Goal: Task Accomplishment & Management: Use online tool/utility

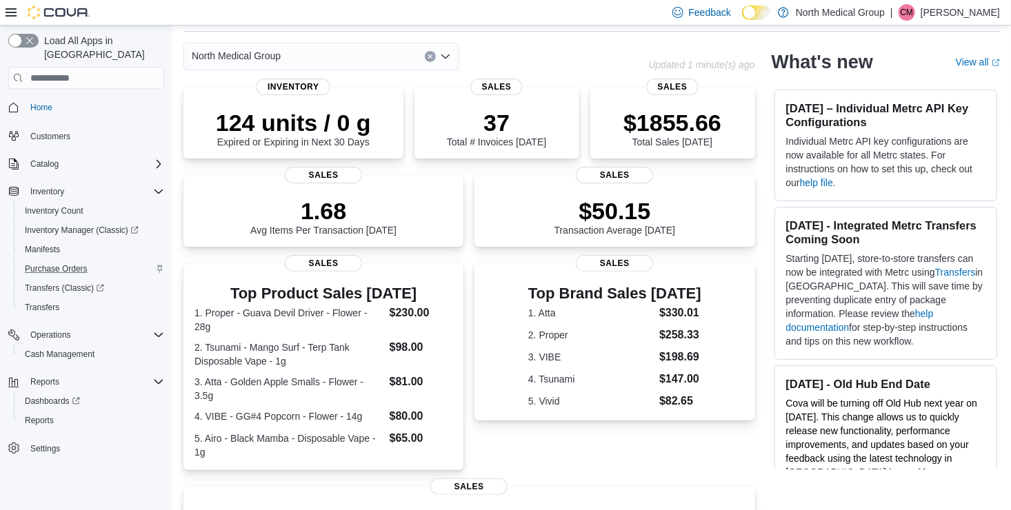
scroll to position [47, 0]
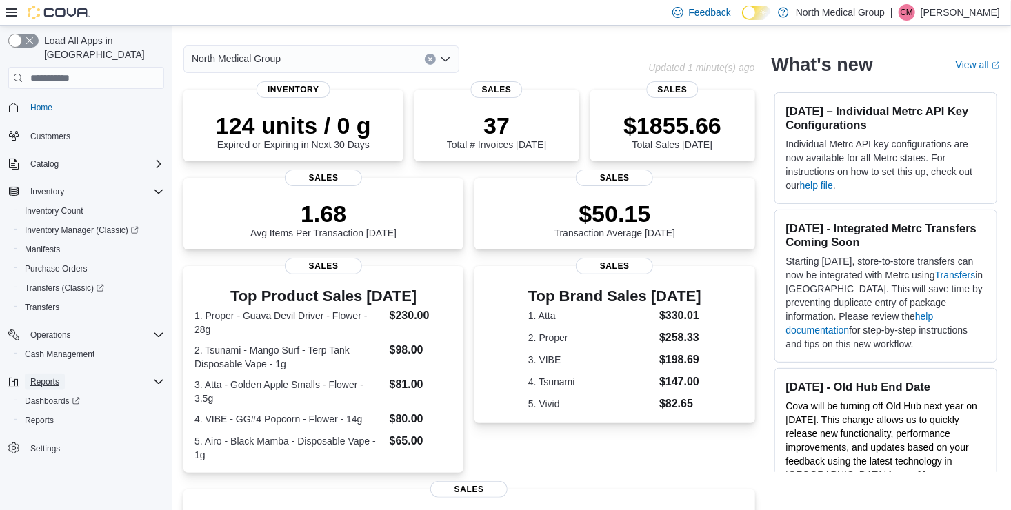
click at [61, 374] on button "Reports" at bounding box center [45, 382] width 40 height 17
click at [51, 415] on span "Reports" at bounding box center [39, 420] width 29 height 11
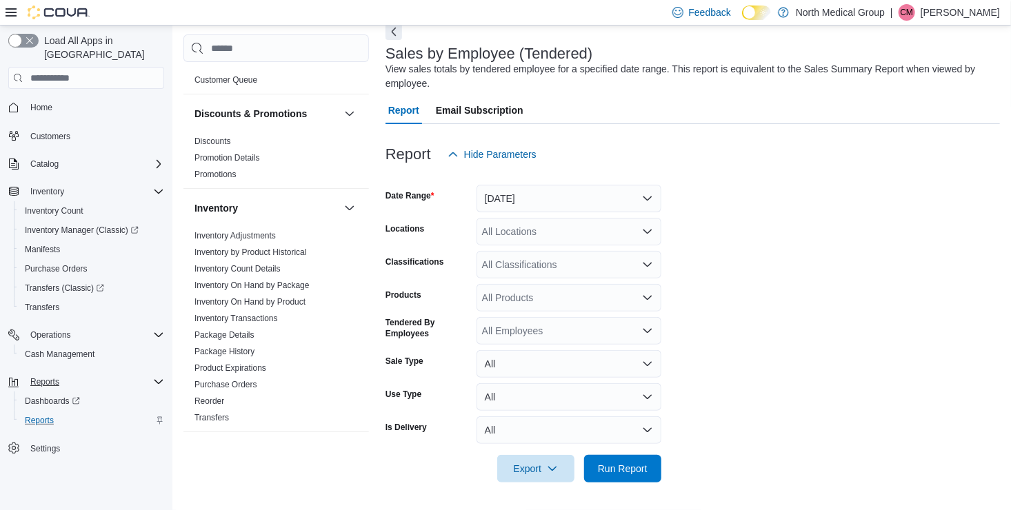
scroll to position [30, 0]
click at [552, 236] on div "All Locations" at bounding box center [568, 232] width 185 height 28
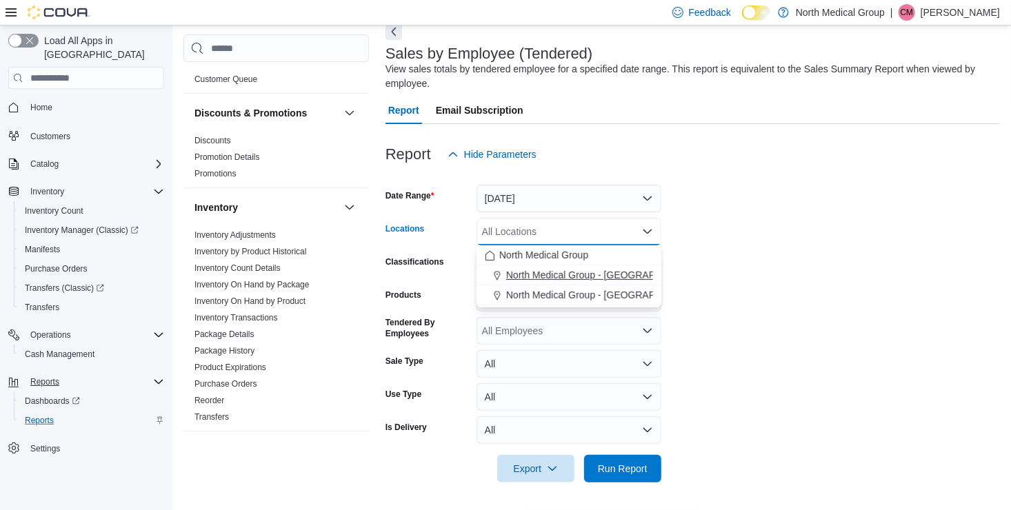
click at [547, 270] on span "North Medical Group - [GEOGRAPHIC_DATA]" at bounding box center [605, 275] width 198 height 14
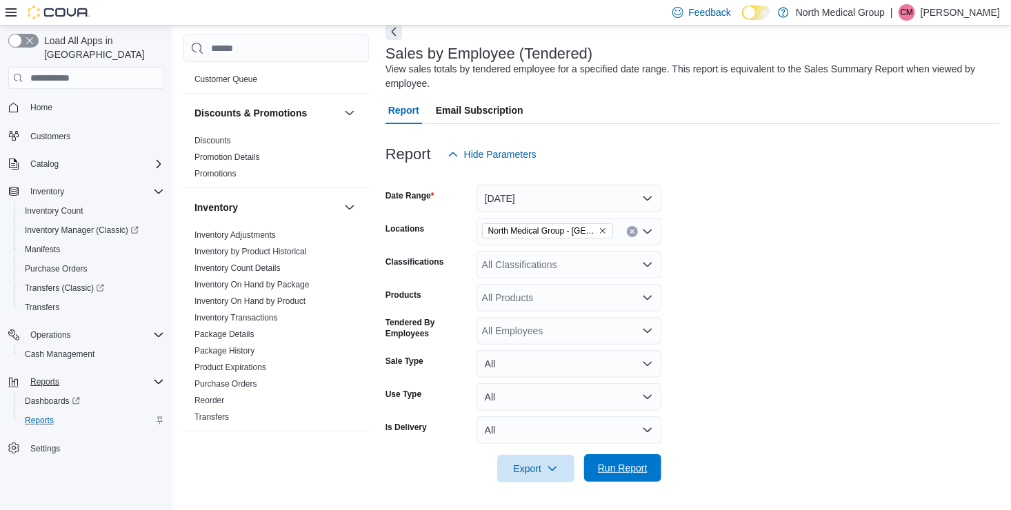
click at [598, 465] on span "Run Report" at bounding box center [623, 468] width 50 height 14
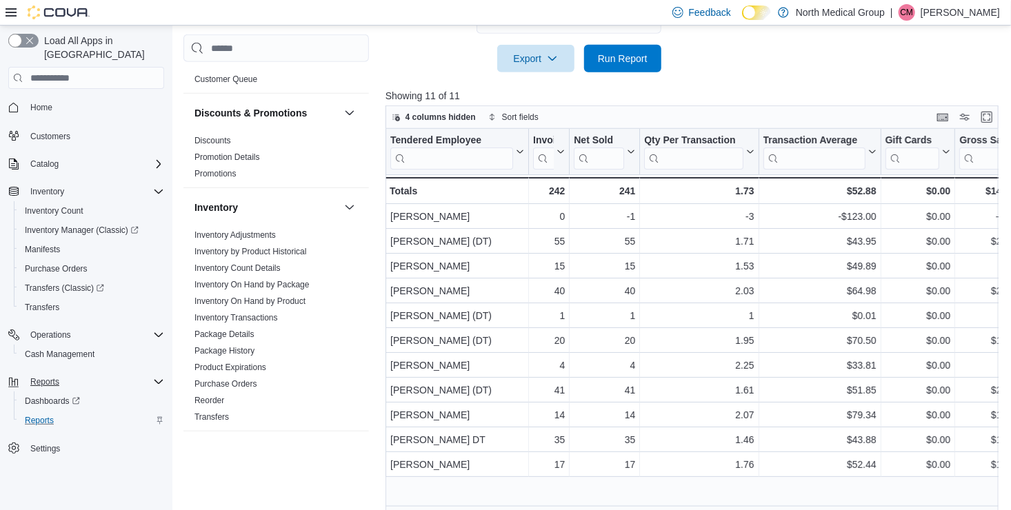
scroll to position [494, 0]
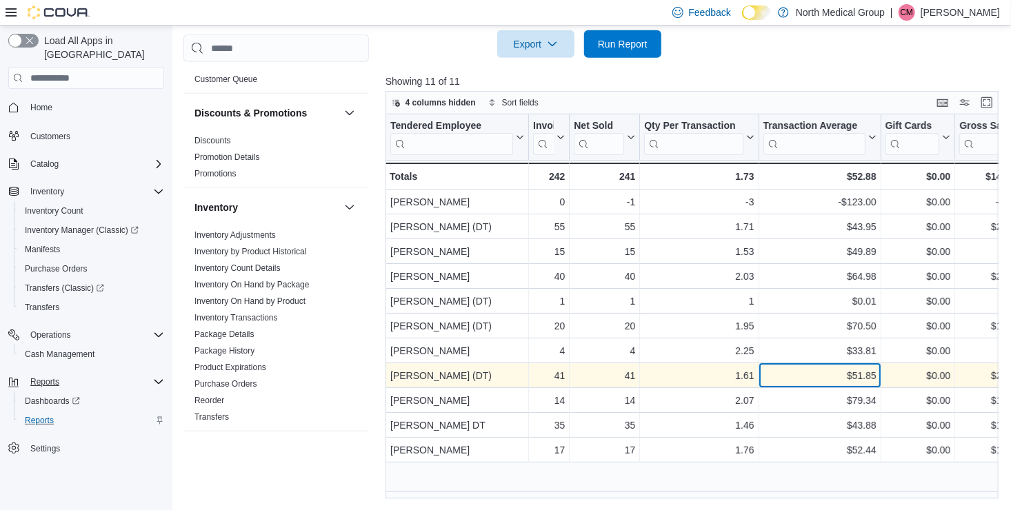
click at [834, 385] on div "$51.85 - Transaction Average, column 5, row 8" at bounding box center [819, 375] width 122 height 25
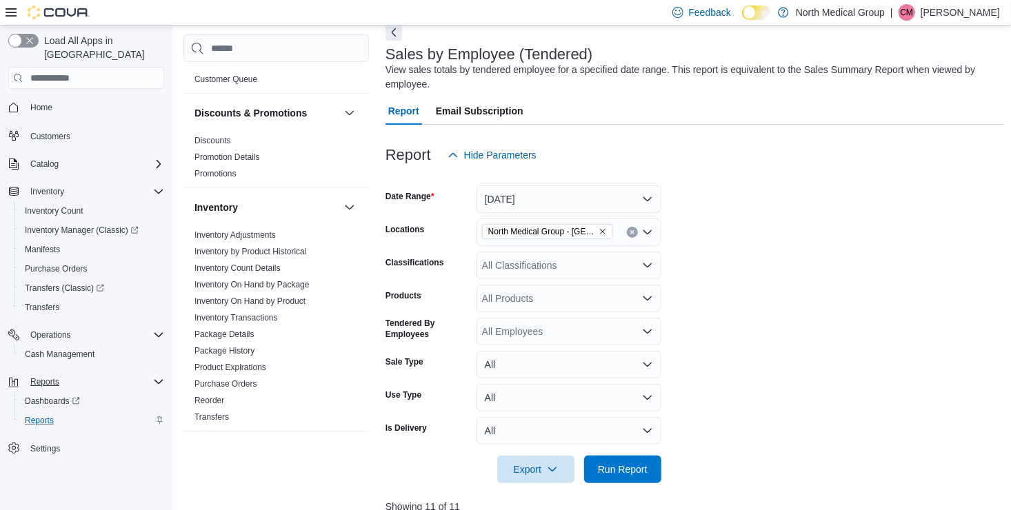
scroll to position [40, 0]
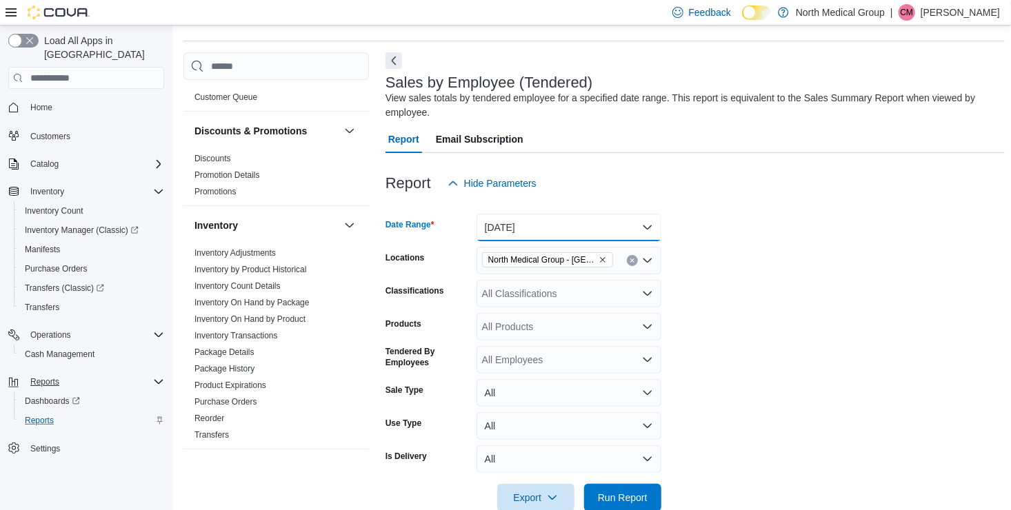
click at [547, 229] on button "[DATE]" at bounding box center [568, 228] width 185 height 28
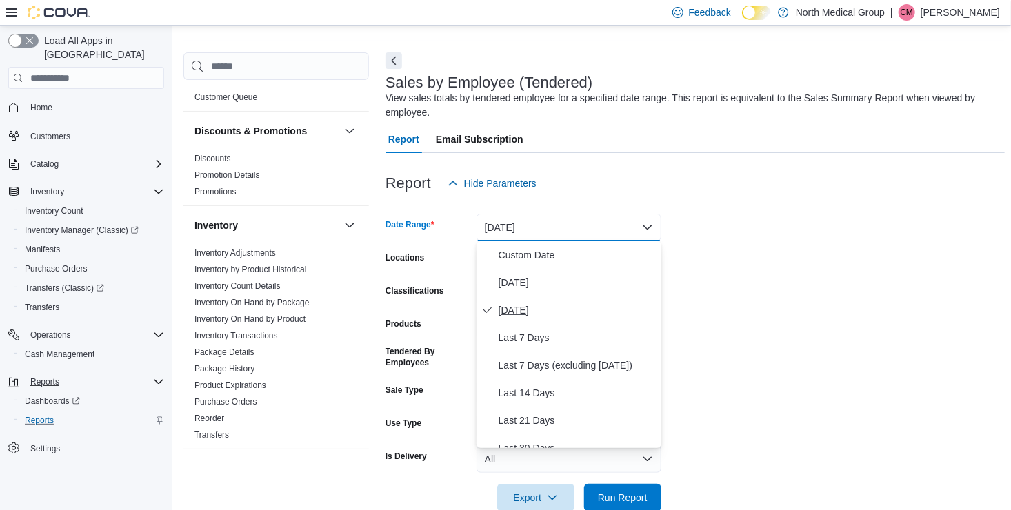
click at [536, 297] on button "[DATE]" at bounding box center [568, 310] width 185 height 28
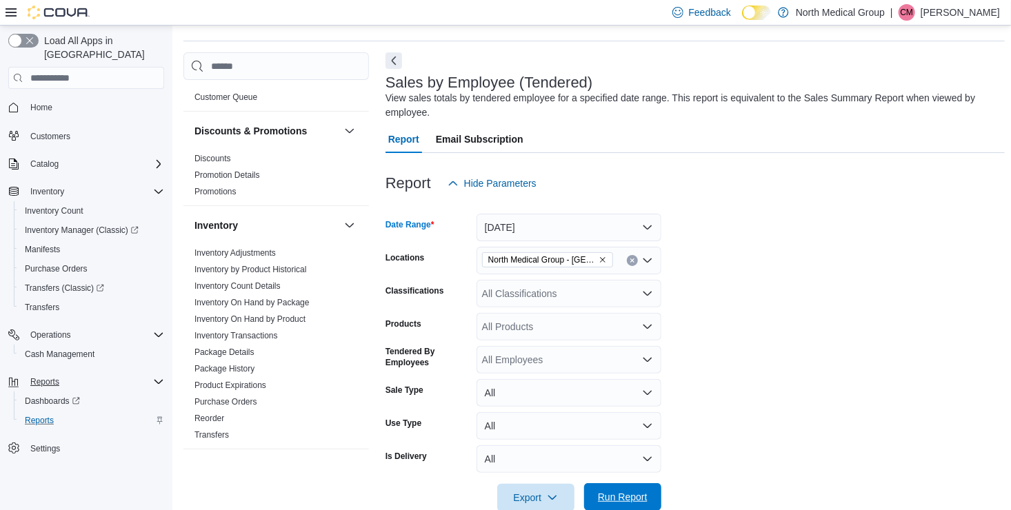
click at [625, 502] on span "Run Report" at bounding box center [623, 497] width 50 height 14
click at [621, 230] on button "[DATE]" at bounding box center [568, 228] width 185 height 28
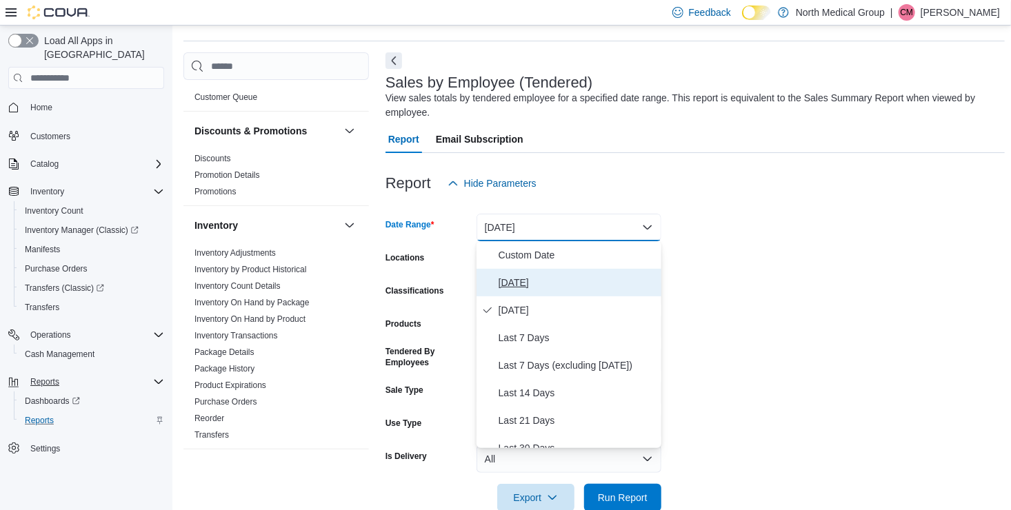
click at [550, 288] on span "[DATE]" at bounding box center [577, 282] width 157 height 17
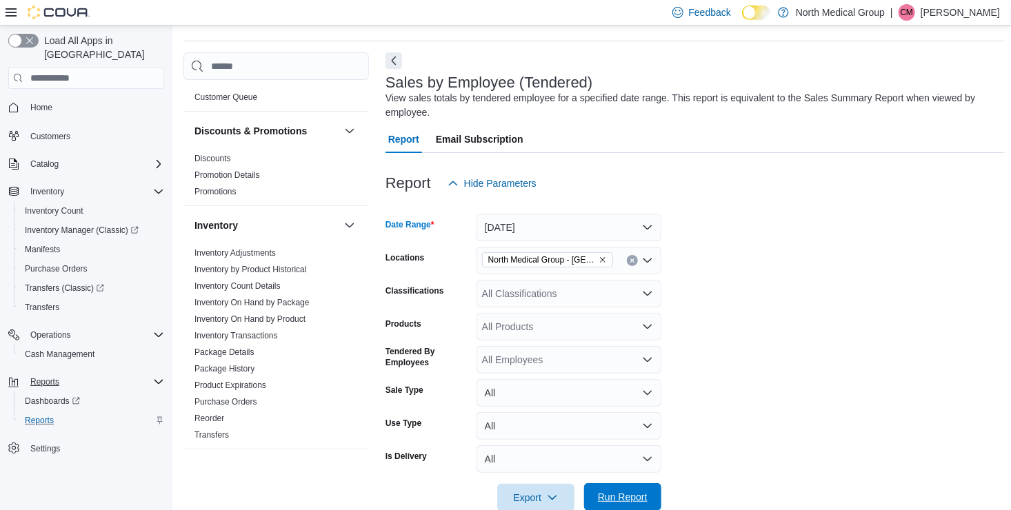
click at [630, 494] on span "Run Report" at bounding box center [623, 497] width 50 height 14
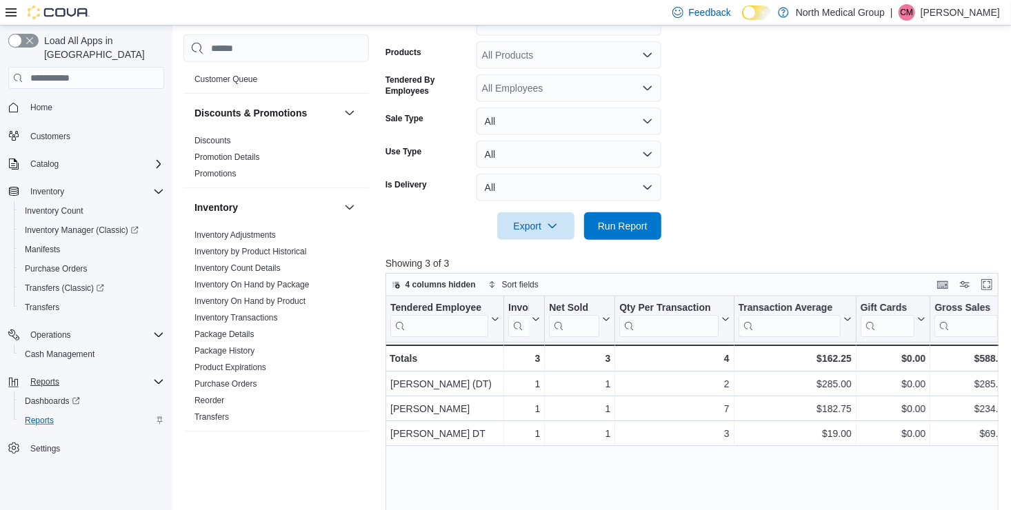
scroll to position [311, 0]
